Goal: Task Accomplishment & Management: Manage account settings

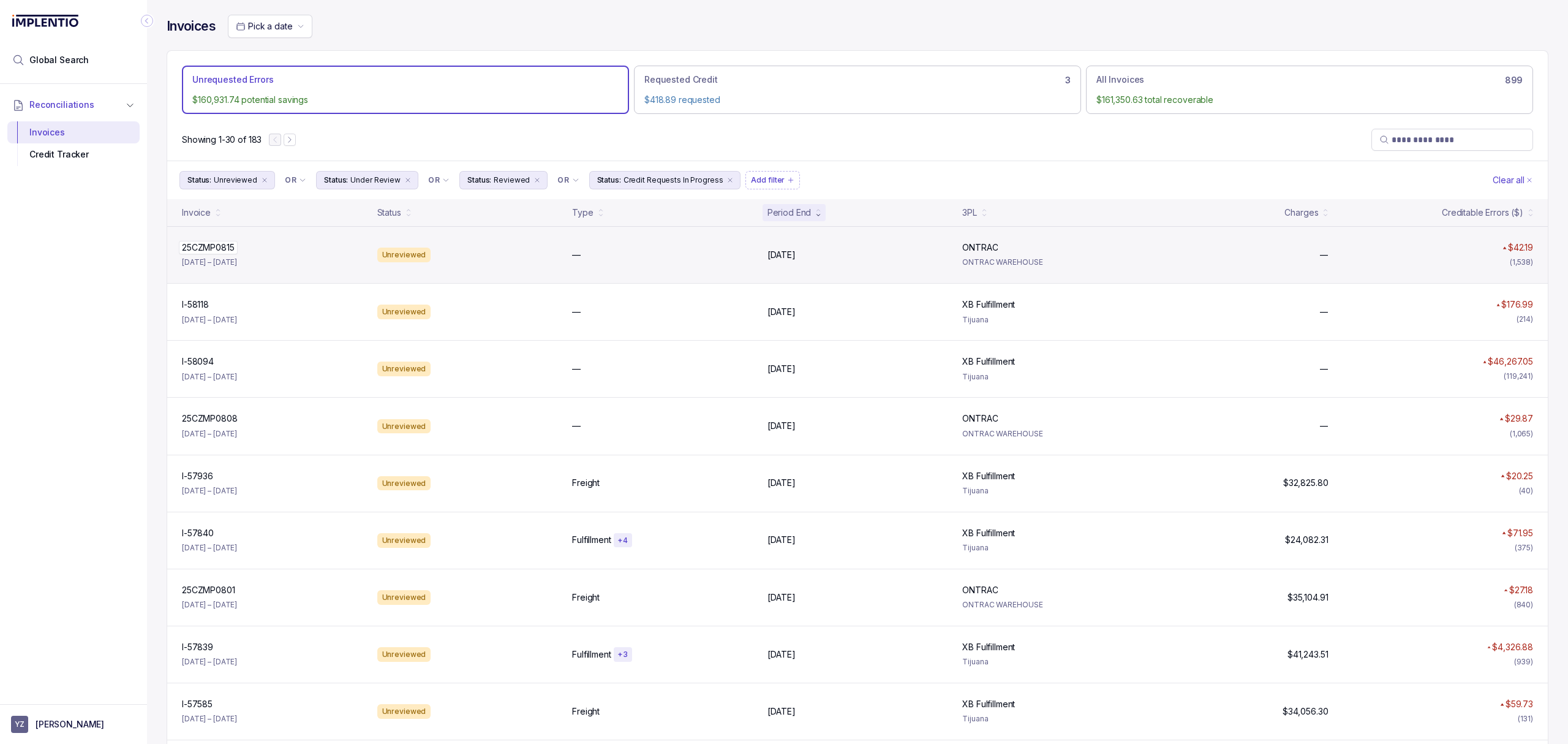
click at [220, 250] on p "25CZMP0815" at bounding box center [208, 248] width 59 height 14
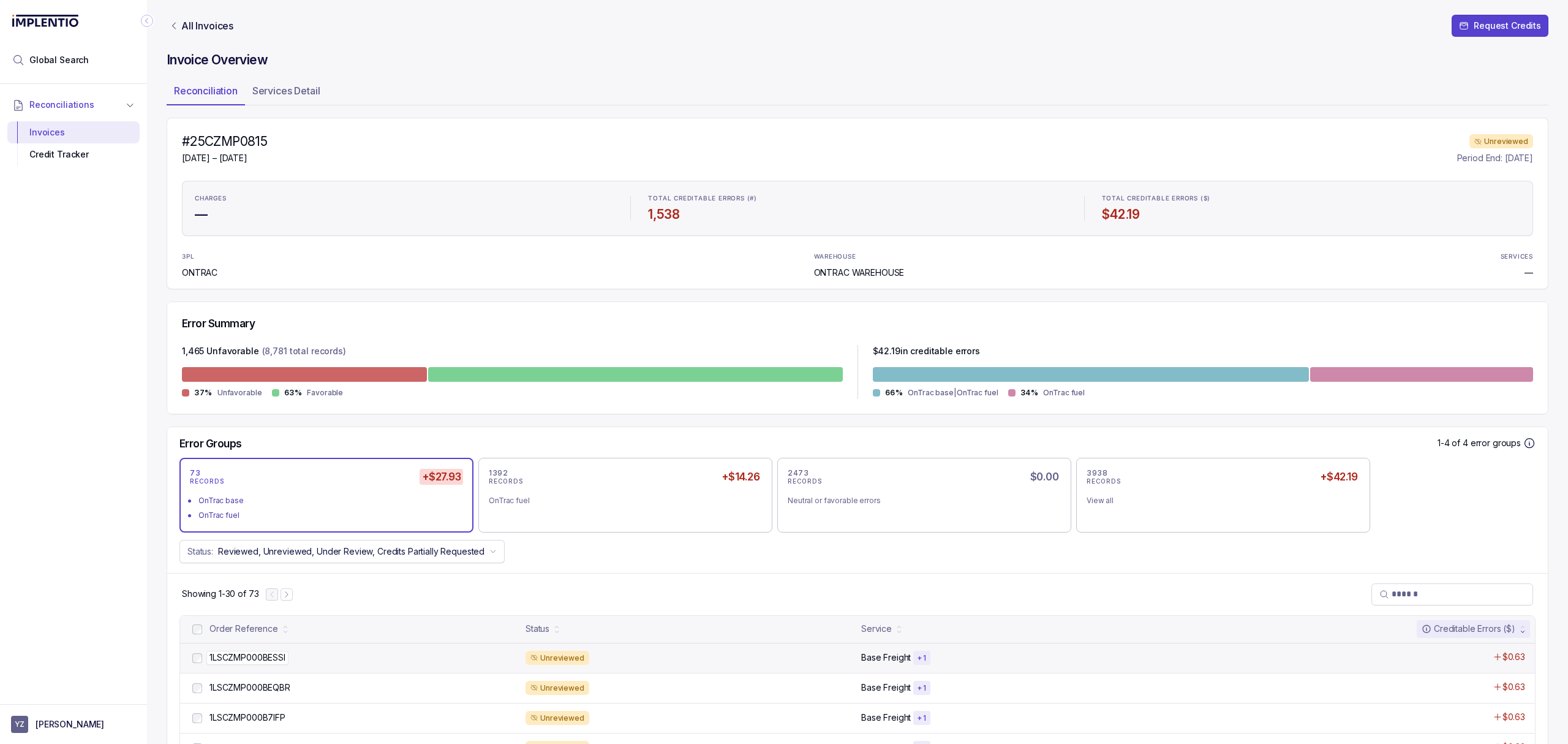
click at [260, 661] on p "1LSCZMP000BESSI" at bounding box center [248, 657] width 82 height 14
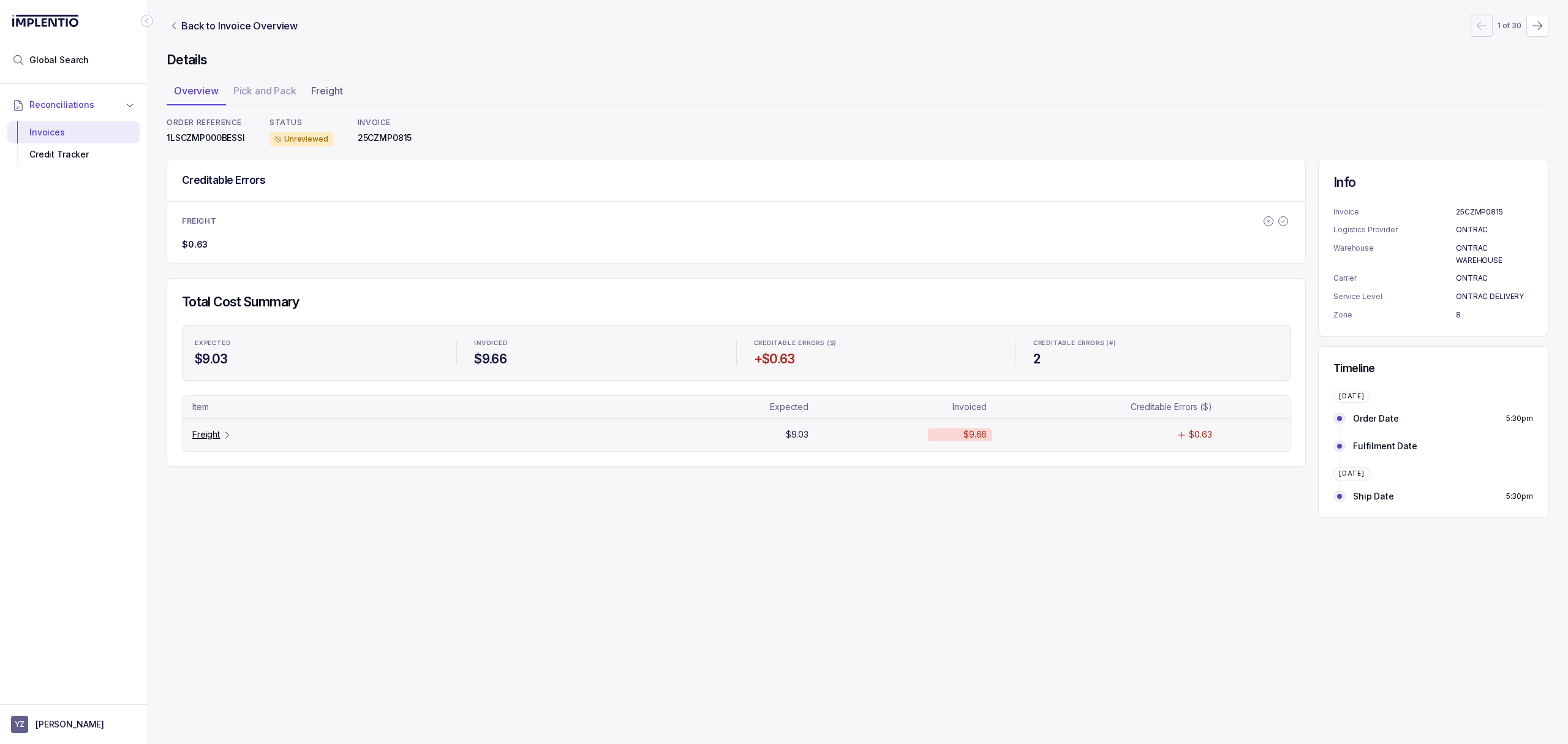
click at [220, 437] on p "Freight" at bounding box center [206, 434] width 27 height 12
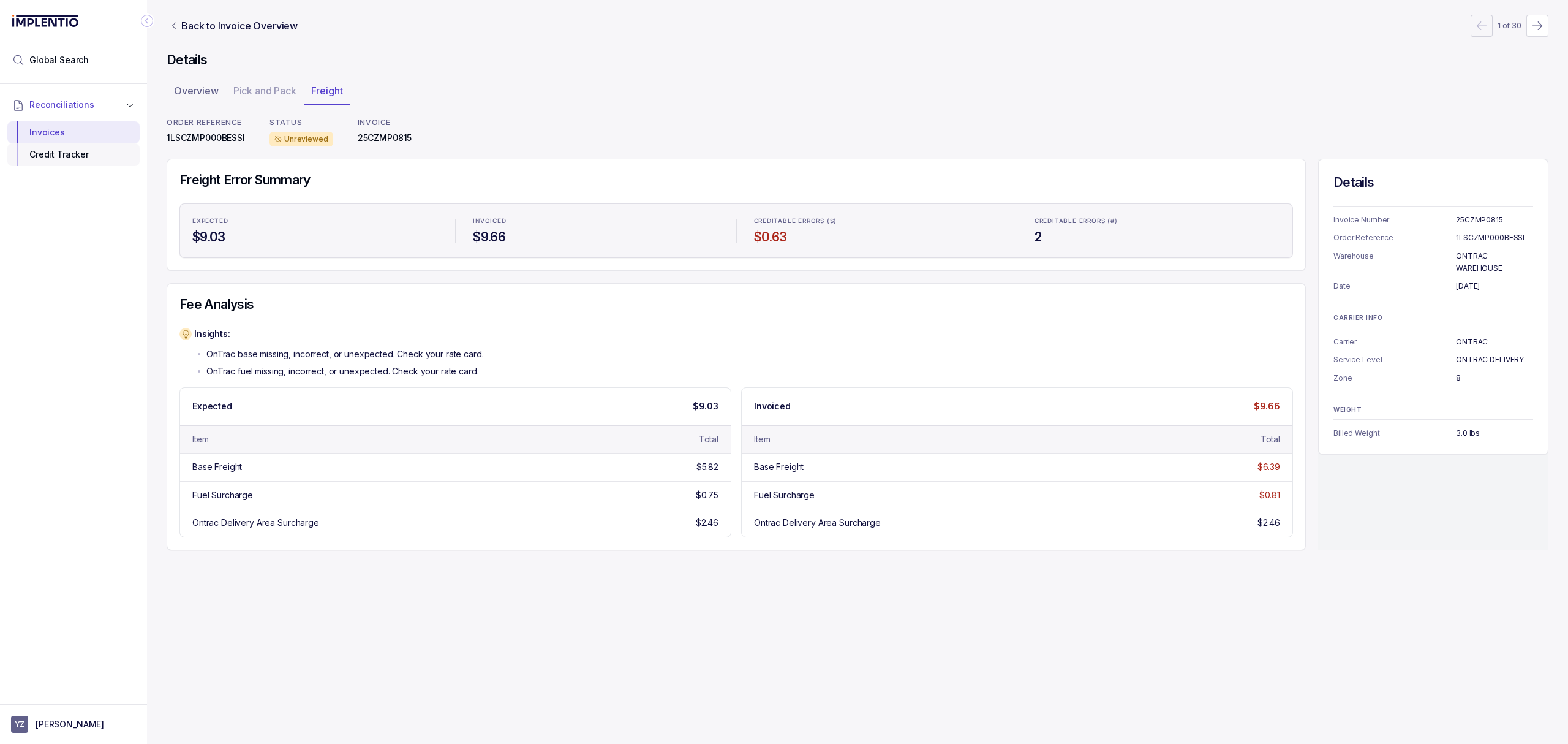
click at [112, 157] on div "Credit Tracker" at bounding box center [73, 154] width 112 height 22
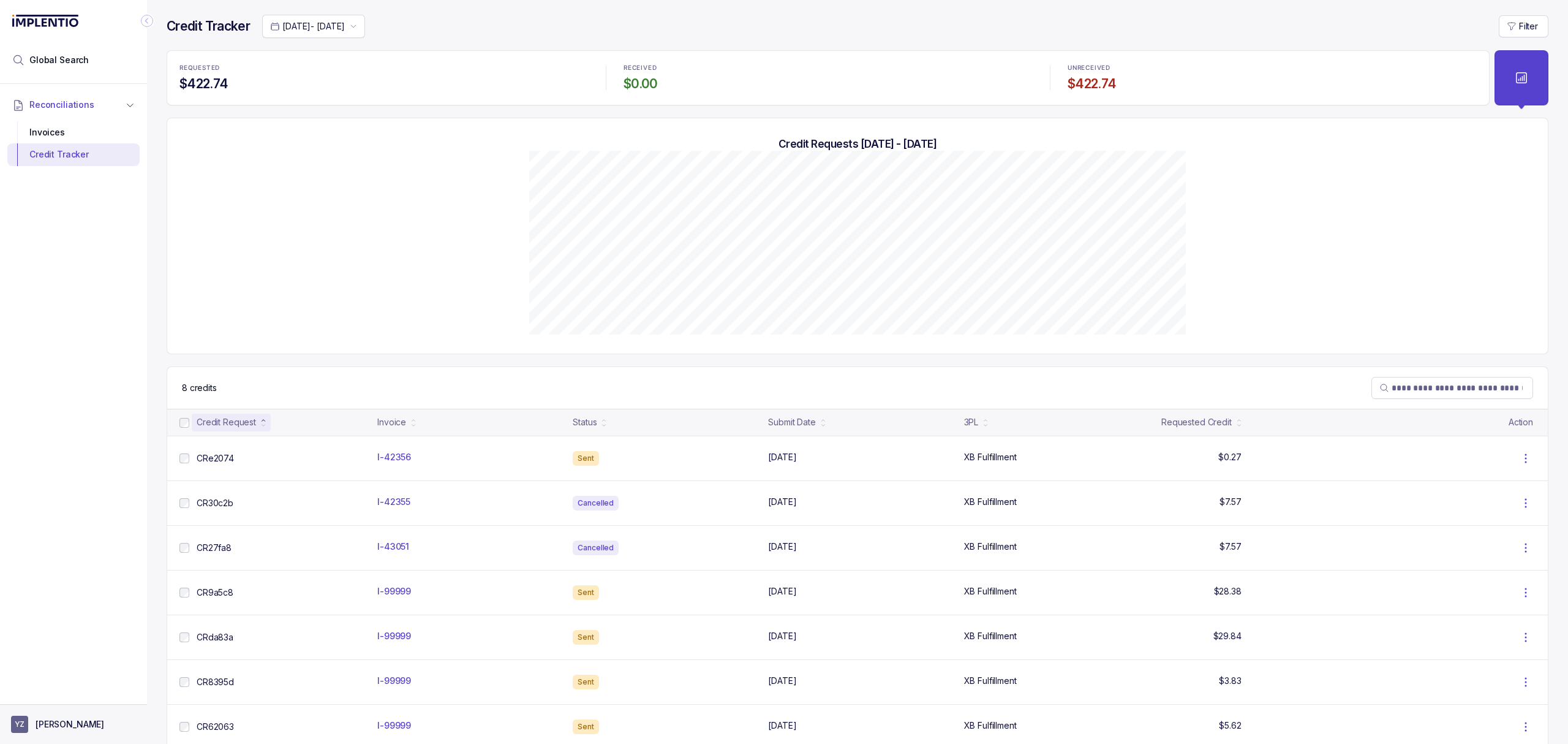
click at [89, 720] on p "[PERSON_NAME]" at bounding box center [70, 724] width 69 height 12
click at [89, 706] on li "Logout" at bounding box center [73, 696] width 126 height 20
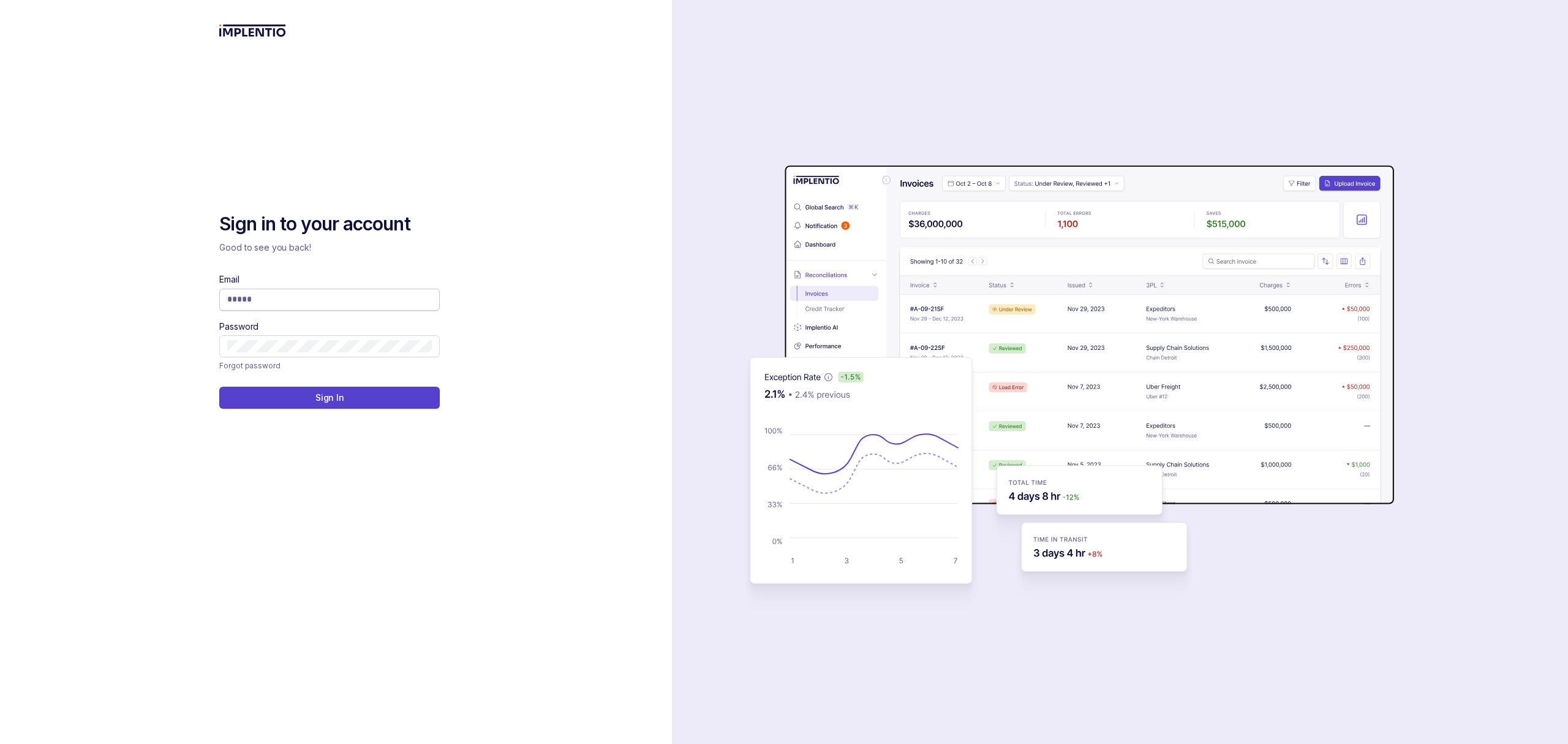
click at [248, 299] on input "Email" at bounding box center [329, 299] width 204 height 12
type input "**********"
